Goal: Task Accomplishment & Management: Use online tool/utility

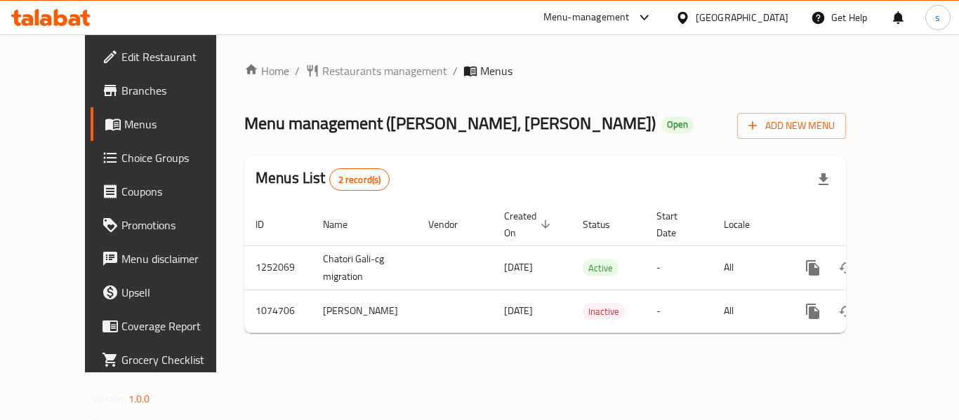
click at [121, 154] on span "Choice Groups" at bounding box center [177, 158] width 112 height 17
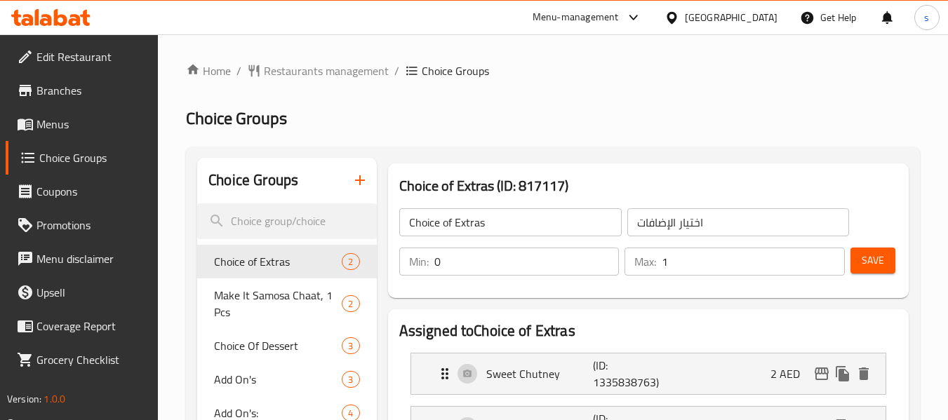
scroll to position [140, 0]
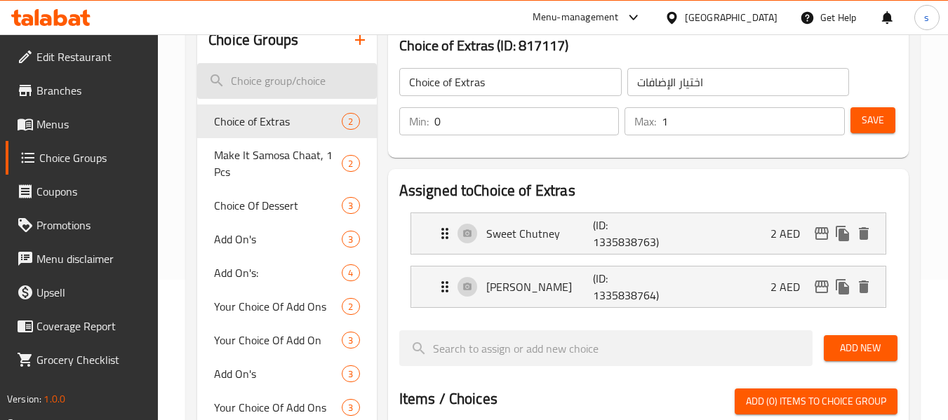
click at [281, 80] on input "search" at bounding box center [286, 81] width 179 height 36
paste input "Choice Of Dessert:"
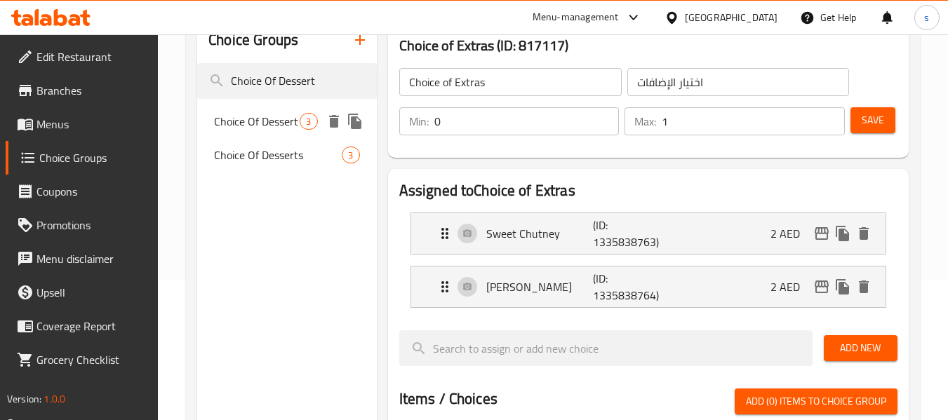
type input "Choice Of Dessert"
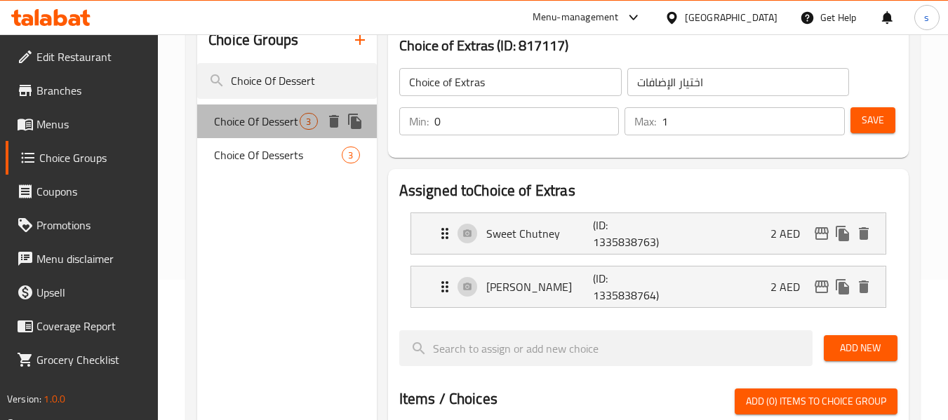
click at [264, 125] on span "Choice Of Dessert" at bounding box center [257, 121] width 86 height 17
type input "Choice Of Dessert"
type input "اختيار حلوى"
type input "3"
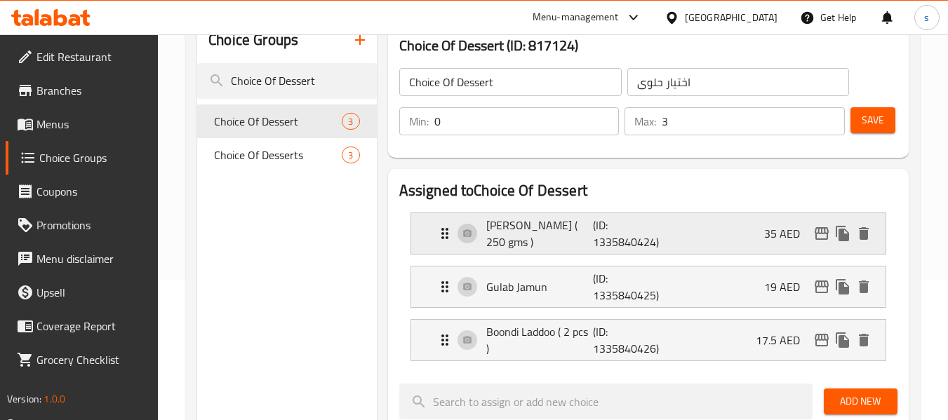
click at [446, 230] on icon "Expand" at bounding box center [445, 233] width 7 height 11
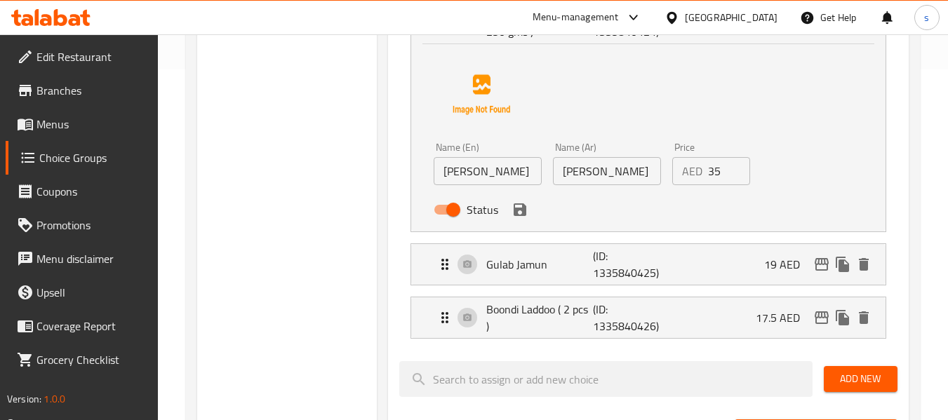
scroll to position [421, 0]
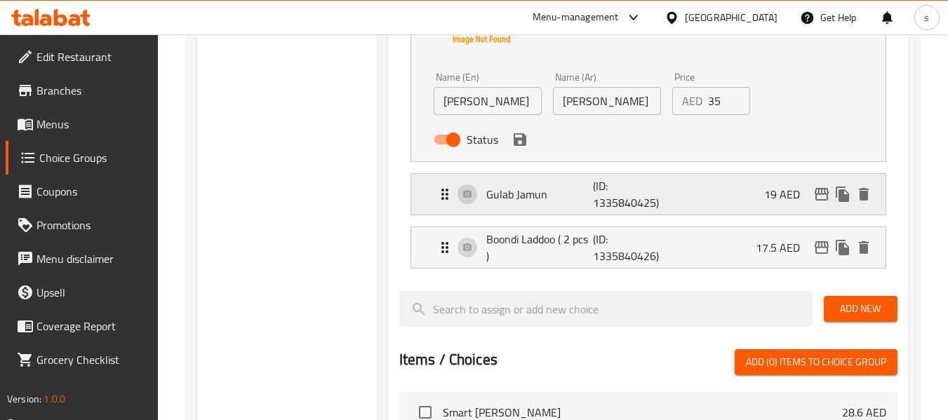
click at [439, 194] on icon "Expand" at bounding box center [445, 194] width 17 height 17
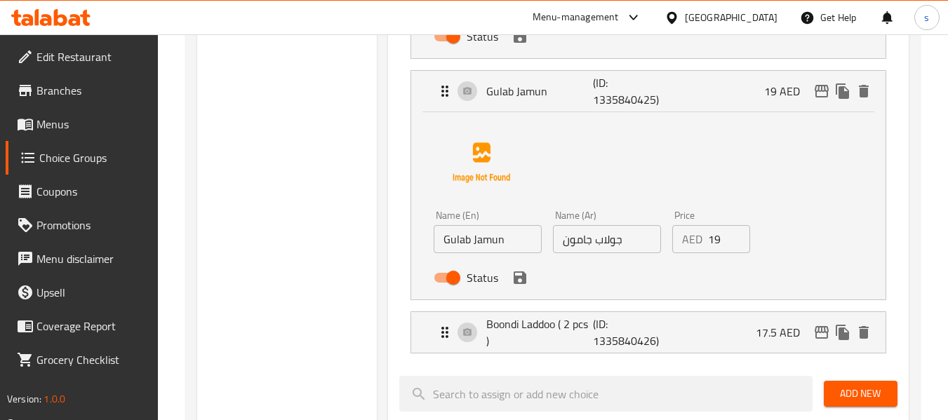
scroll to position [562, 0]
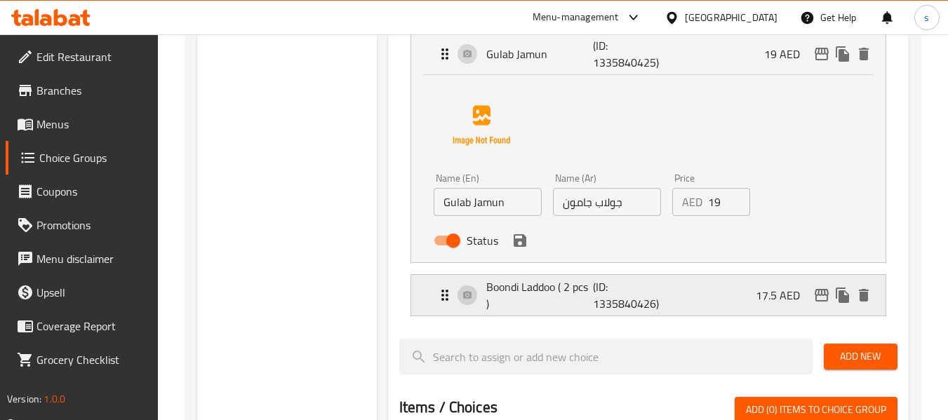
click at [442, 296] on icon "Expand" at bounding box center [445, 295] width 7 height 11
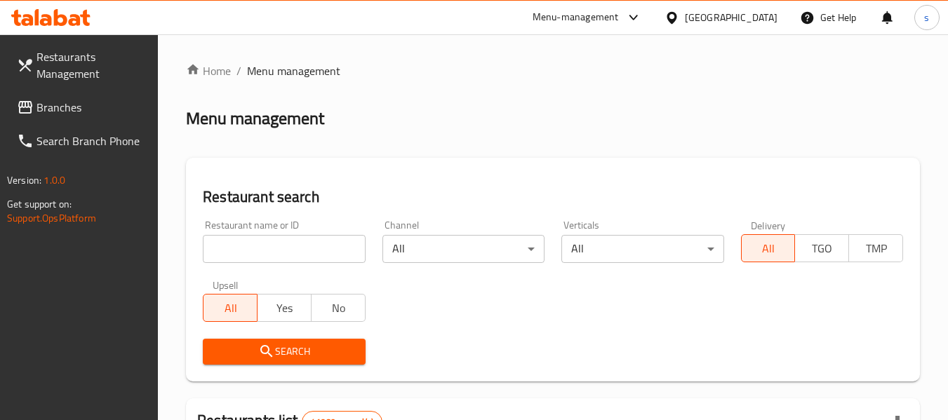
click at [105, 109] on span "Branches" at bounding box center [92, 107] width 111 height 17
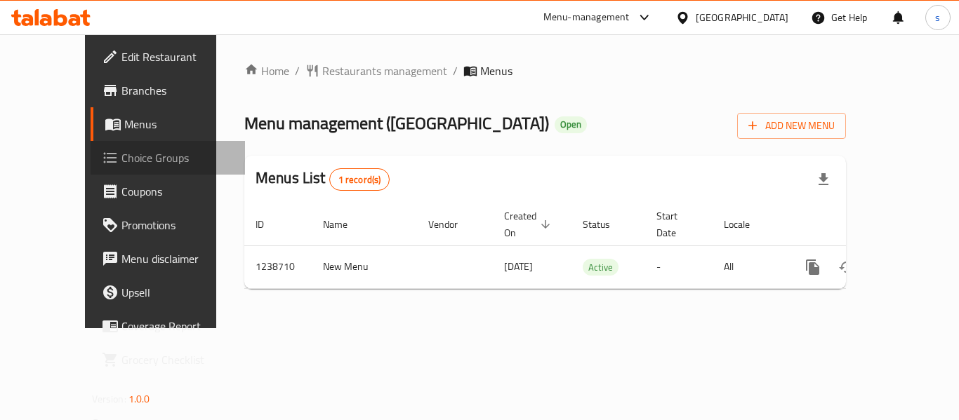
click at [121, 154] on span "Choice Groups" at bounding box center [177, 158] width 112 height 17
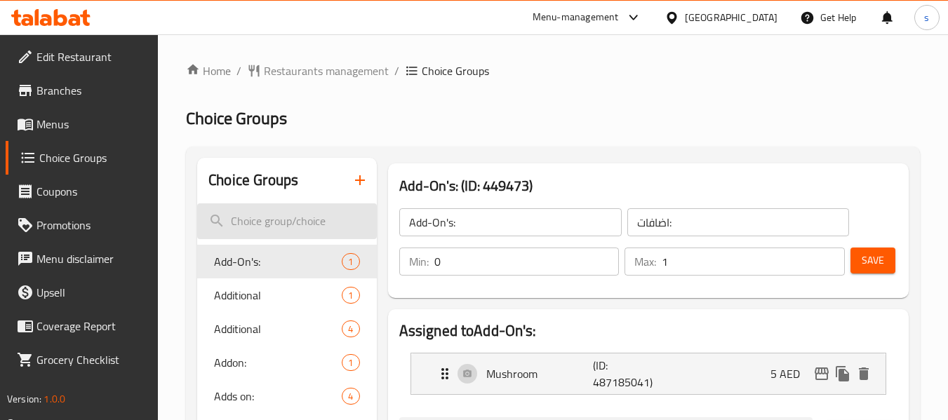
click at [256, 218] on input "search" at bounding box center [286, 222] width 179 height 36
paste input "Coffee Beans:"
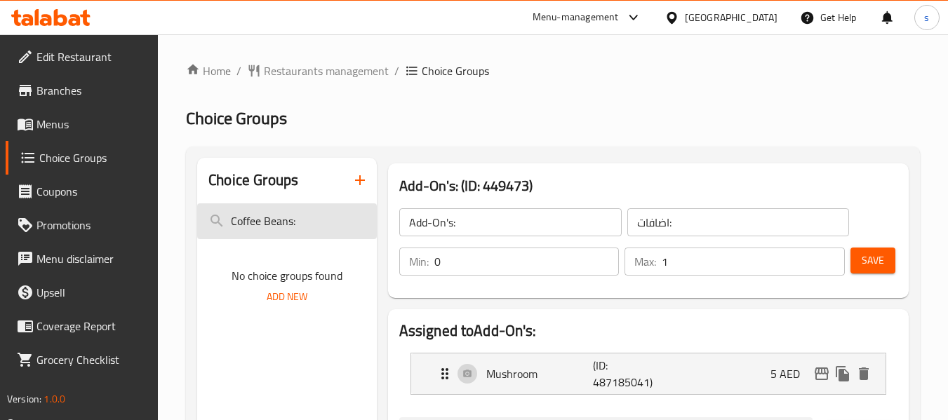
type input "Coffee Beans"
click at [295, 213] on input "Coffee Beans" at bounding box center [286, 222] width 179 height 36
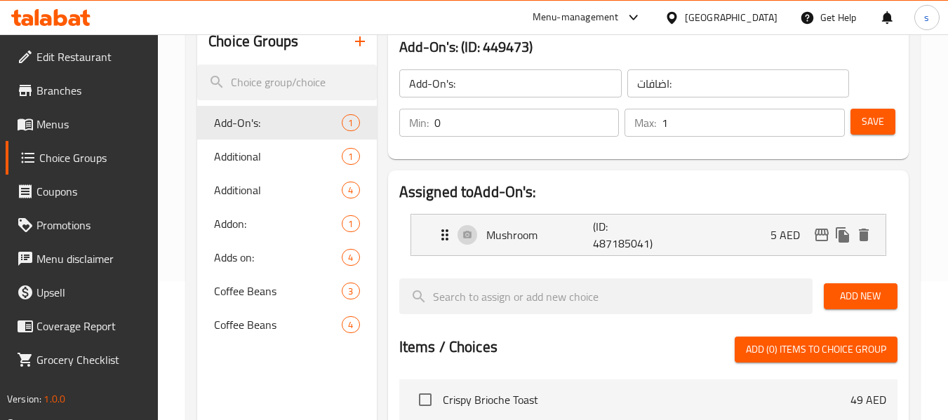
scroll to position [140, 0]
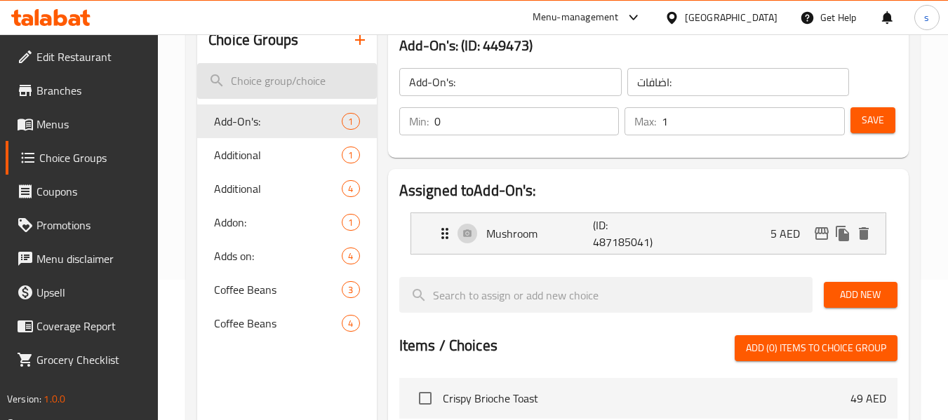
click at [281, 71] on input "search" at bounding box center [286, 81] width 179 height 36
paste input "Coffee Beans"
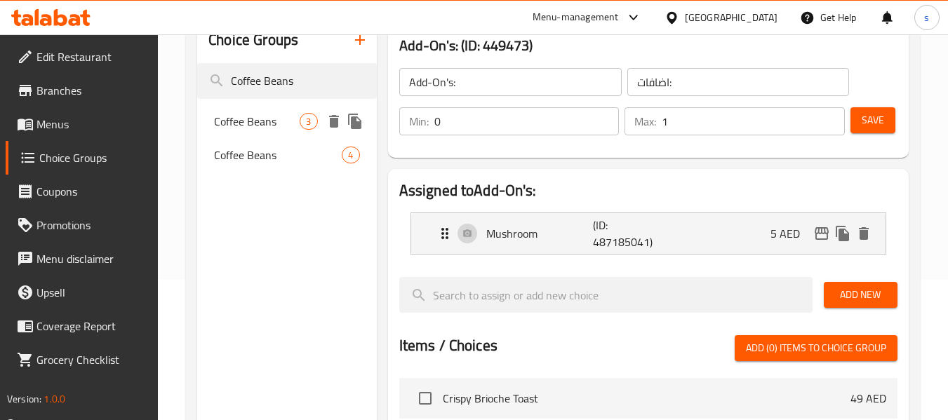
type input "Coffee Beans"
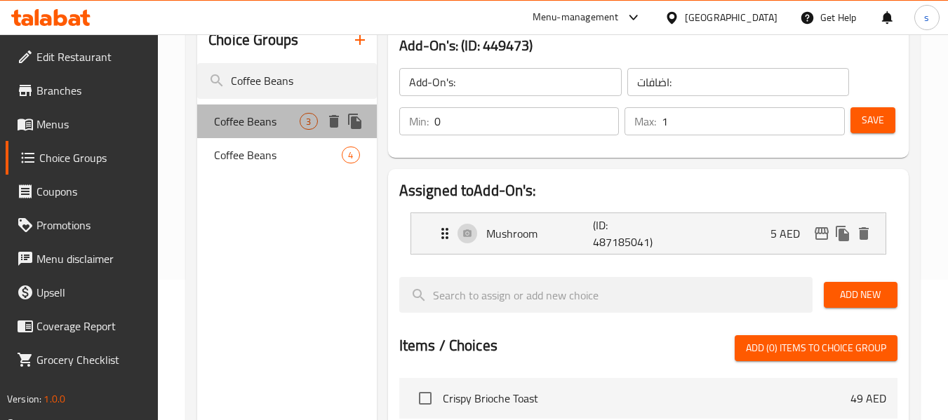
click at [280, 126] on span "Coffee Beans" at bounding box center [257, 121] width 86 height 17
type input "Coffee Beans"
type input "[PERSON_NAME]"
type input "1"
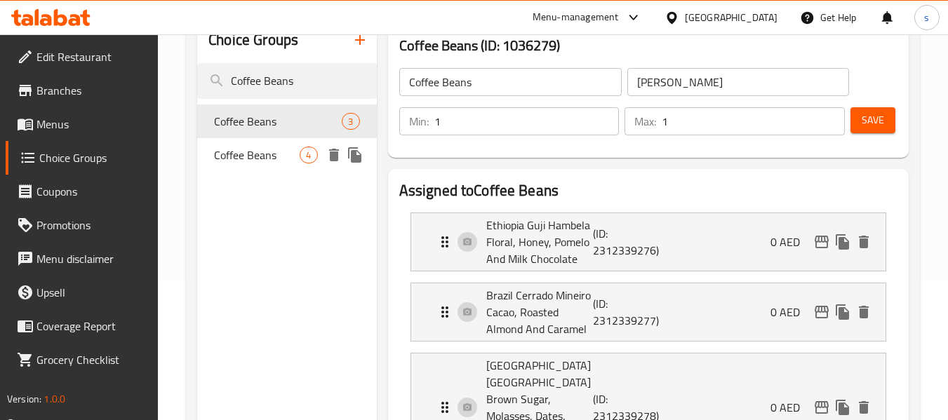
click at [255, 158] on span "Coffee Beans" at bounding box center [257, 155] width 86 height 17
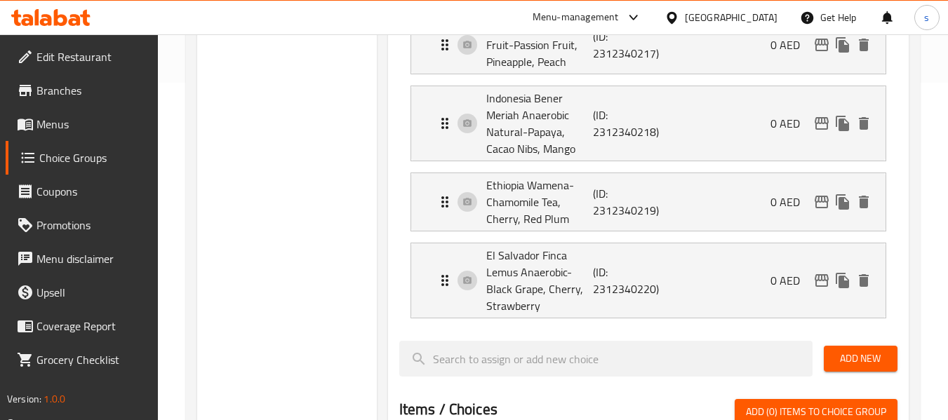
scroll to position [351, 0]
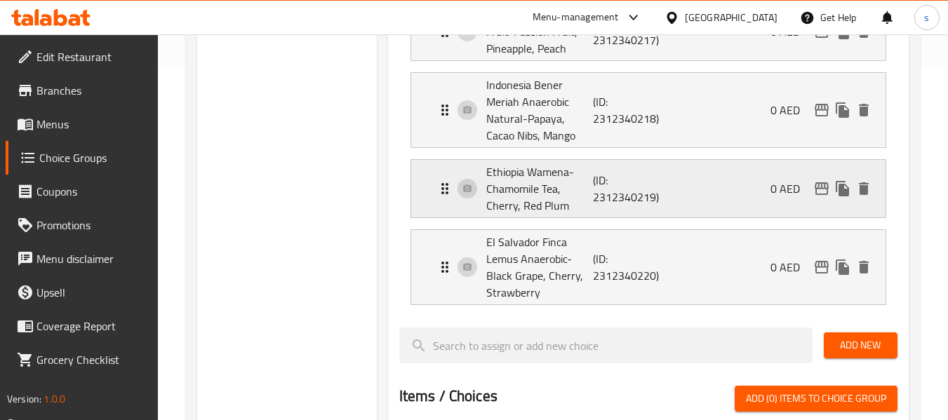
click at [439, 189] on icon "Expand" at bounding box center [445, 188] width 17 height 17
